Goal: Register for event/course

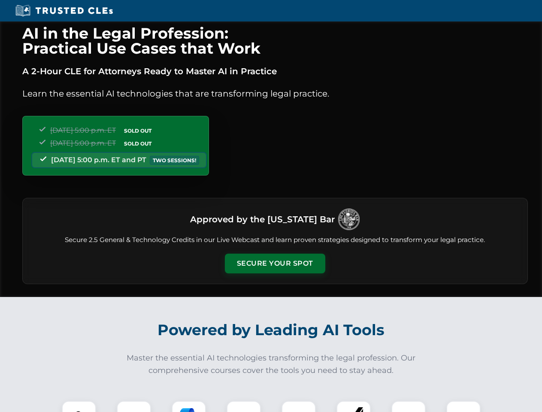
click at [274, 263] on button "Secure Your Spot" at bounding box center [275, 263] width 100 height 20
click at [79, 406] on img at bounding box center [78, 417] width 25 height 25
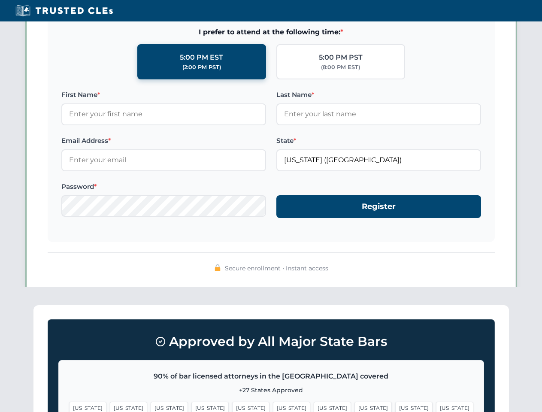
click at [313, 406] on span "[US_STATE]" at bounding box center [331, 407] width 37 height 12
click at [395, 406] on span "[US_STATE]" at bounding box center [413, 407] width 37 height 12
